Goal: Transaction & Acquisition: Purchase product/service

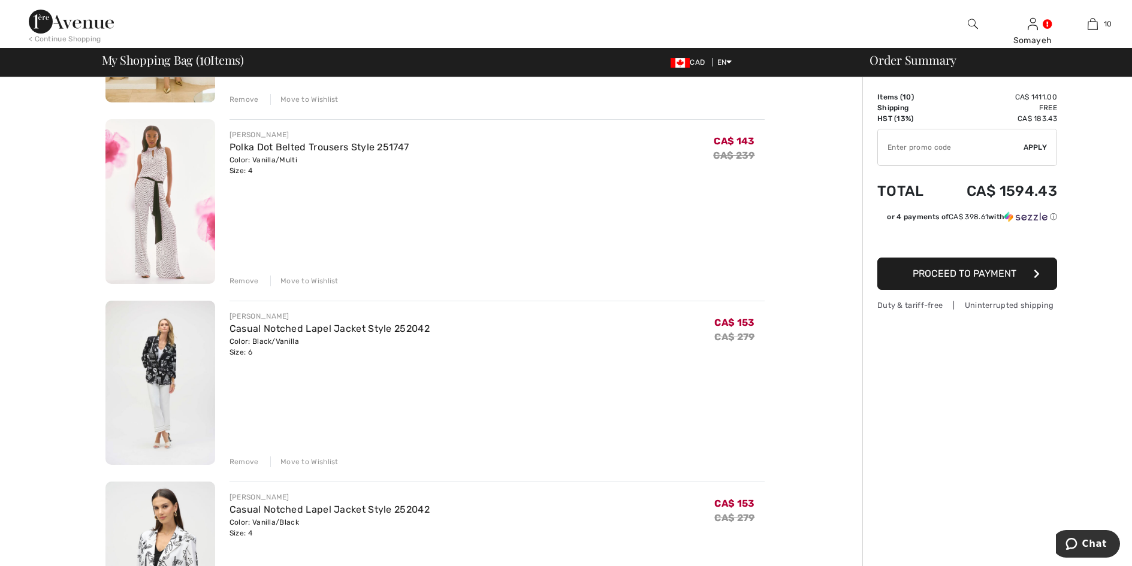
scroll to position [599, 0]
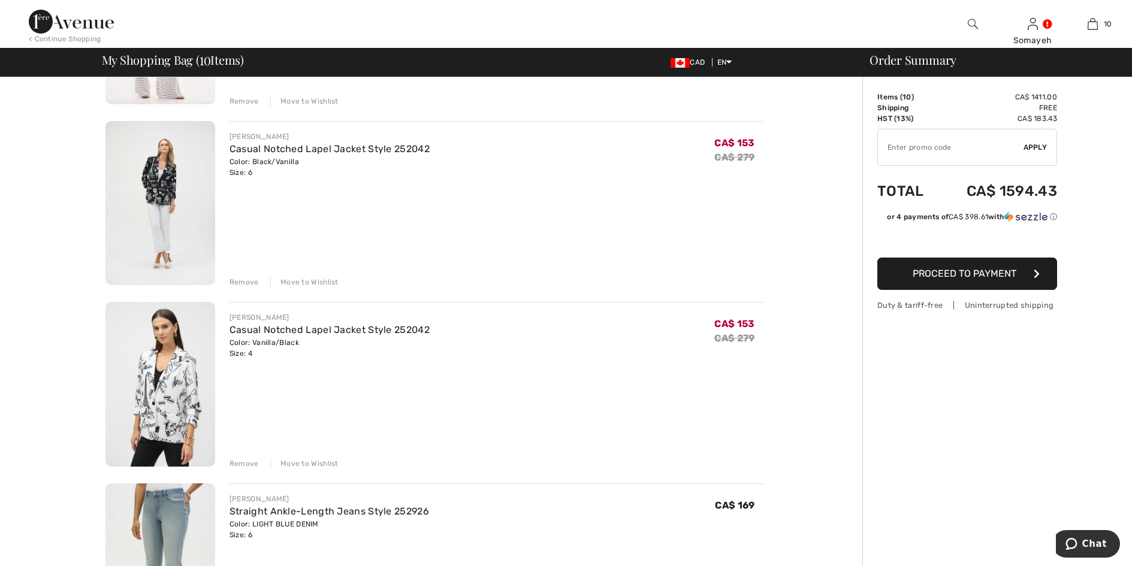
click at [160, 376] on img at bounding box center [160, 384] width 110 height 165
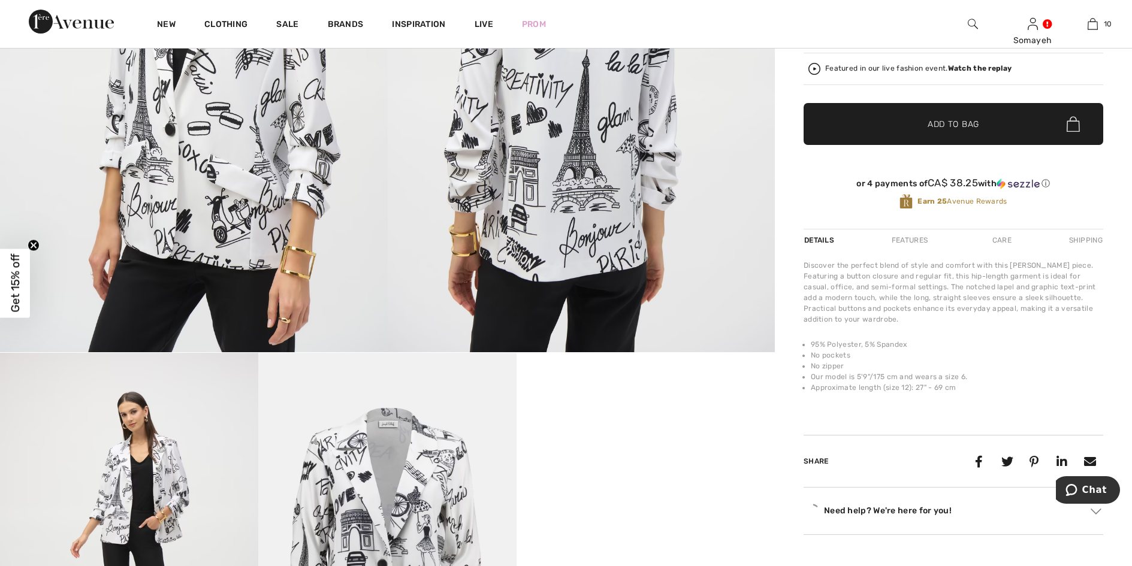
scroll to position [419, 0]
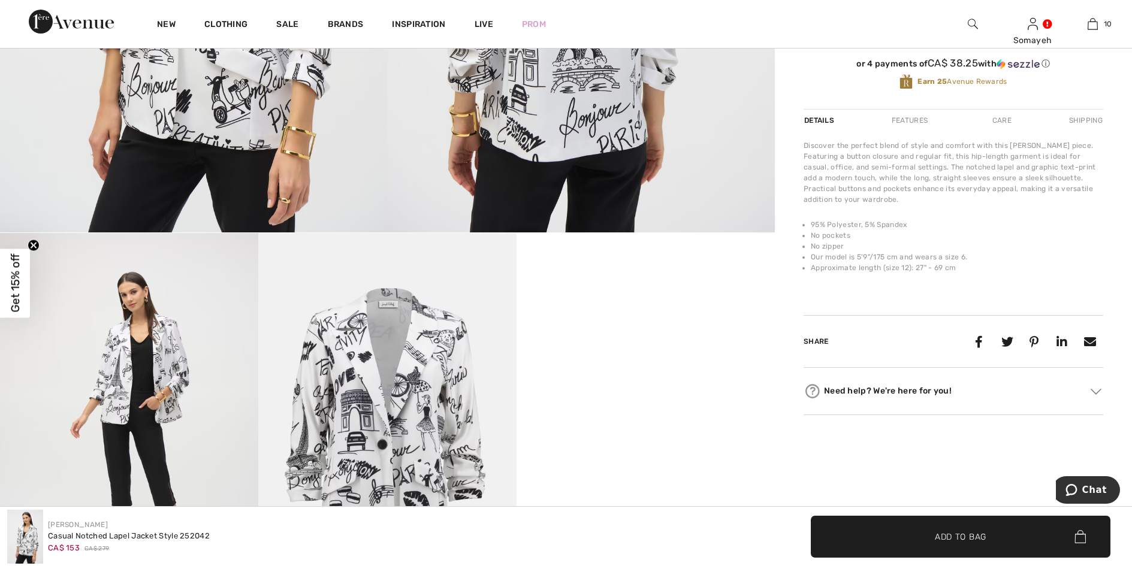
click at [633, 363] on video "Your browser does not support the video tag." at bounding box center [646, 297] width 258 height 129
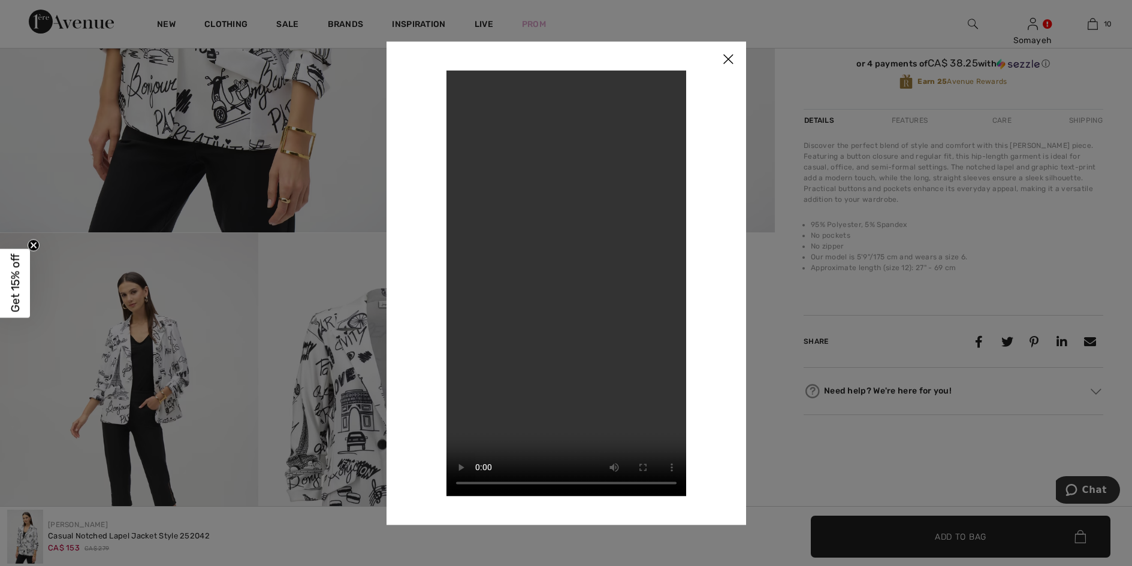
click at [602, 336] on video "Your browser does not support the video tag." at bounding box center [566, 283] width 240 height 426
click at [625, 204] on video "Your browser does not support the video tag." at bounding box center [566, 283] width 240 height 426
click at [730, 59] on img at bounding box center [728, 59] width 36 height 37
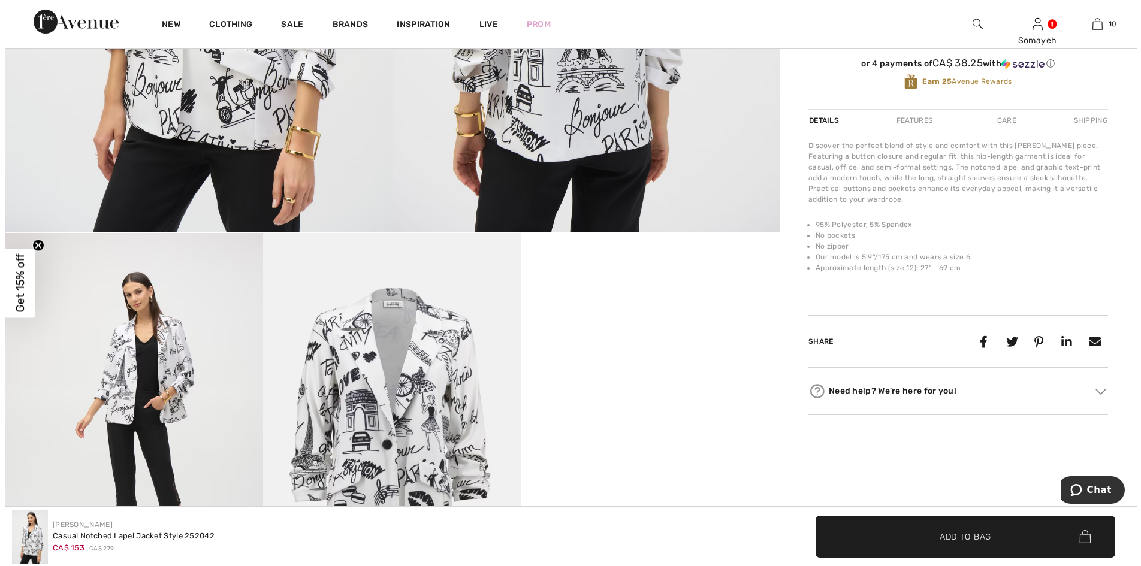
scroll to position [479, 0]
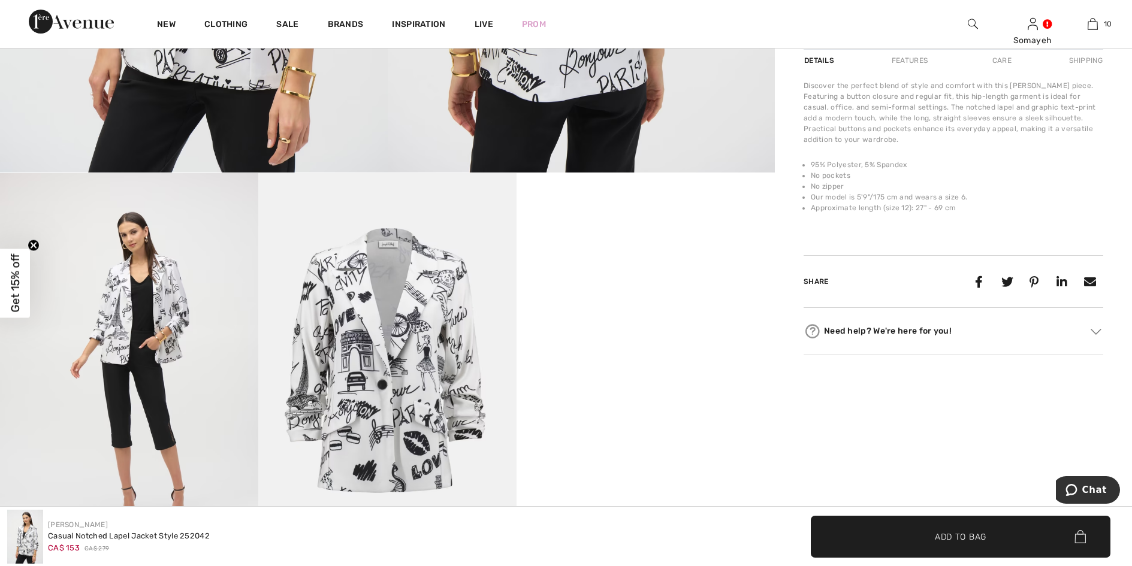
click at [374, 397] on img at bounding box center [387, 367] width 258 height 388
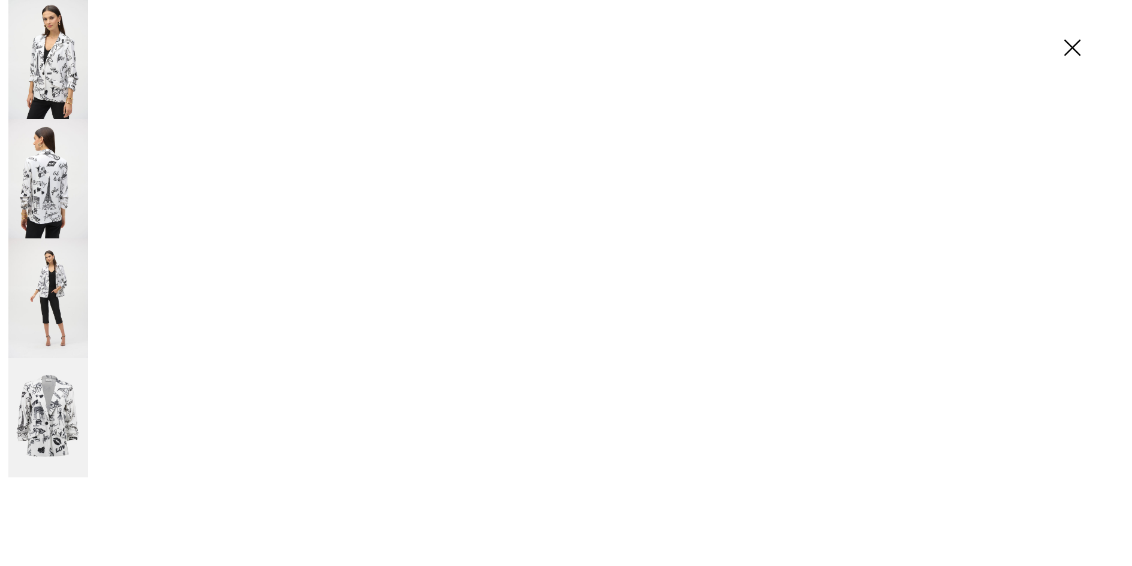
click at [374, 397] on main "Close Close Save changes Close Your browser does not support the video tag." at bounding box center [566, 546] width 1132 height 1909
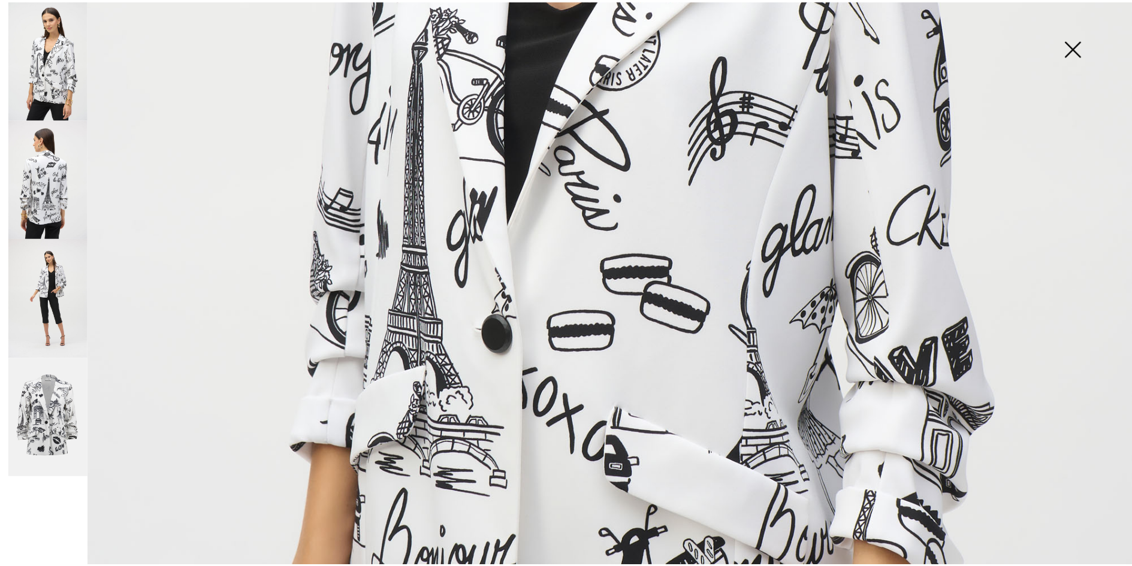
scroll to position [839, 0]
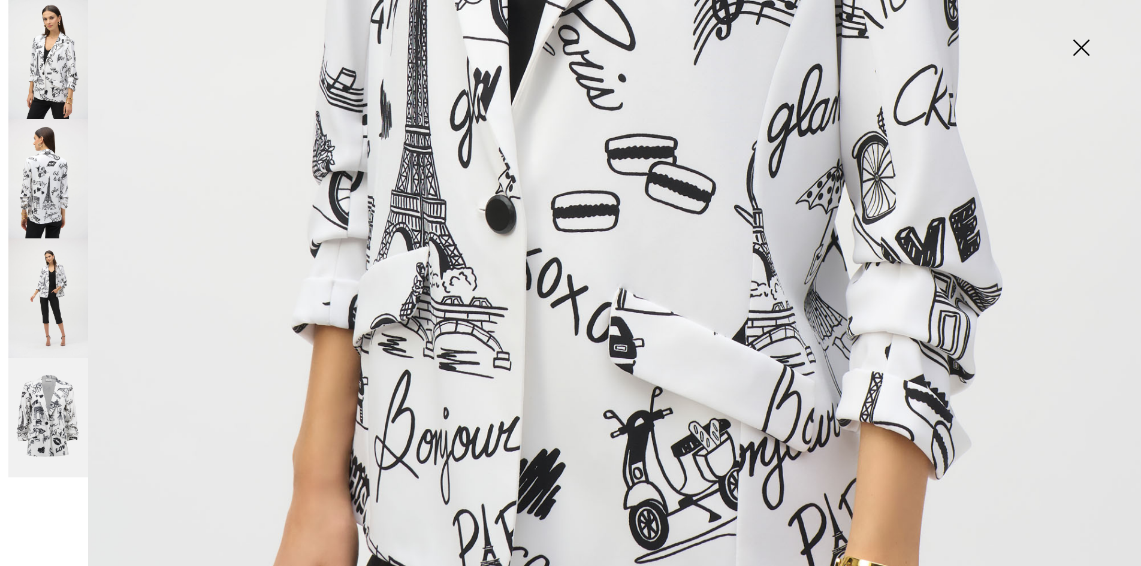
click at [1083, 46] on img at bounding box center [1081, 49] width 60 height 62
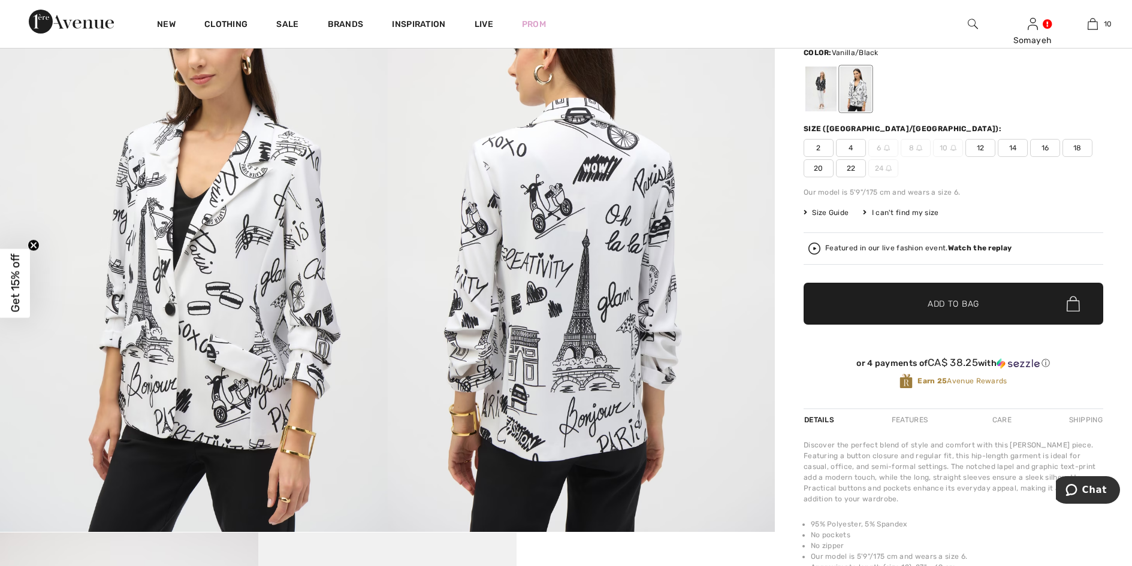
scroll to position [0, 0]
